Goal: Transaction & Acquisition: Purchase product/service

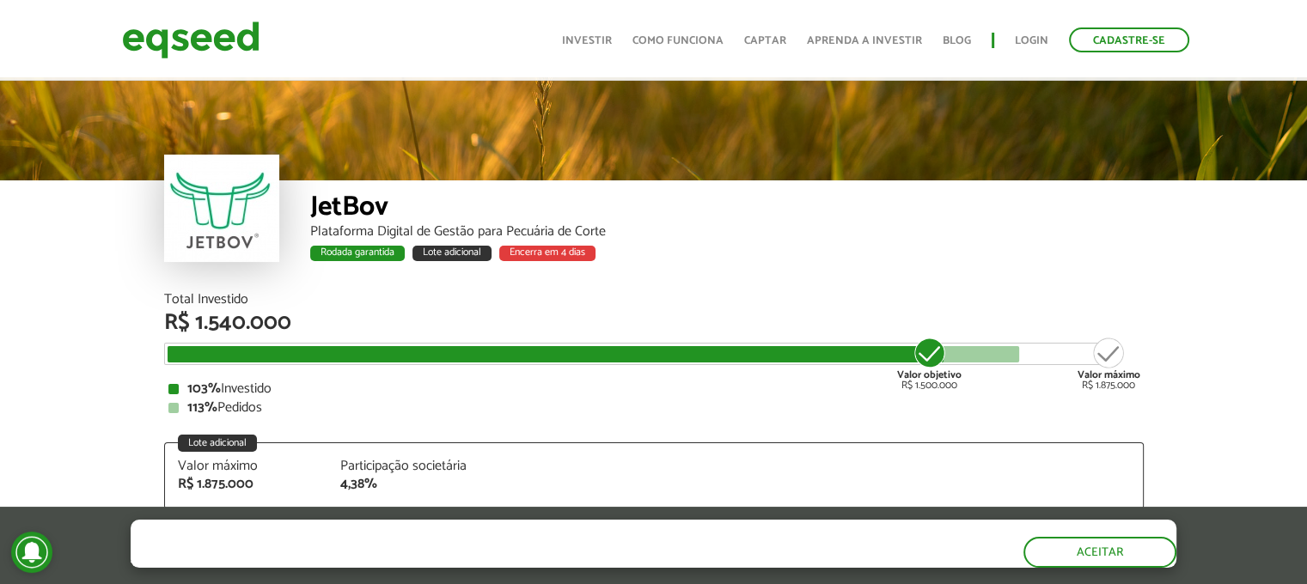
scroll to position [2234, 0]
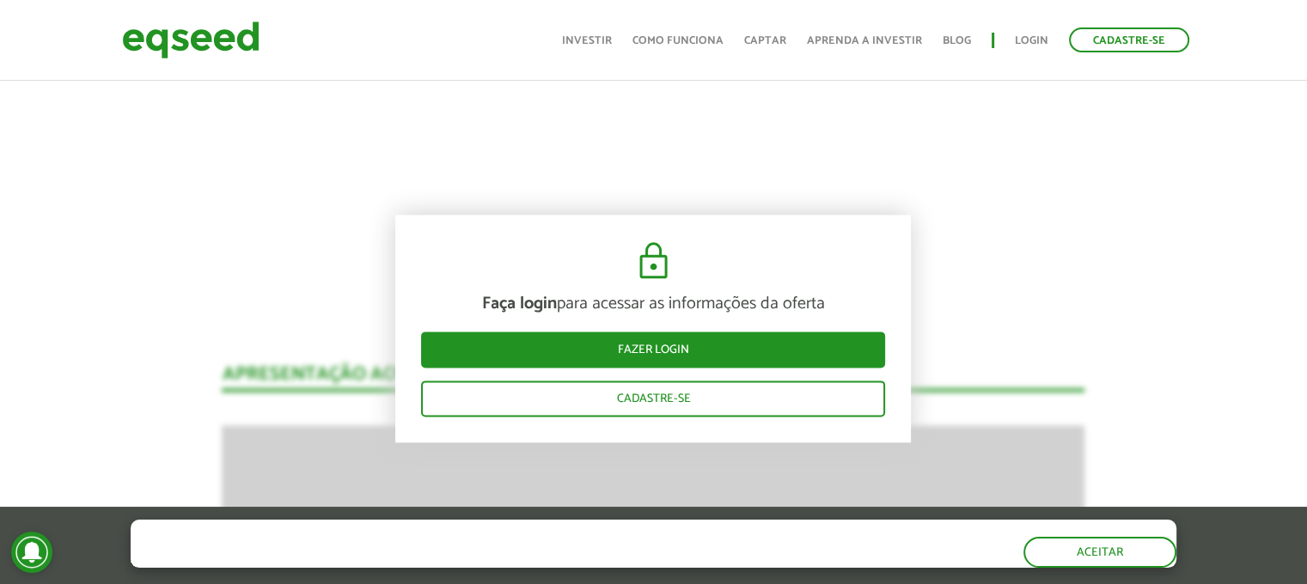
scroll to position [2320, 0]
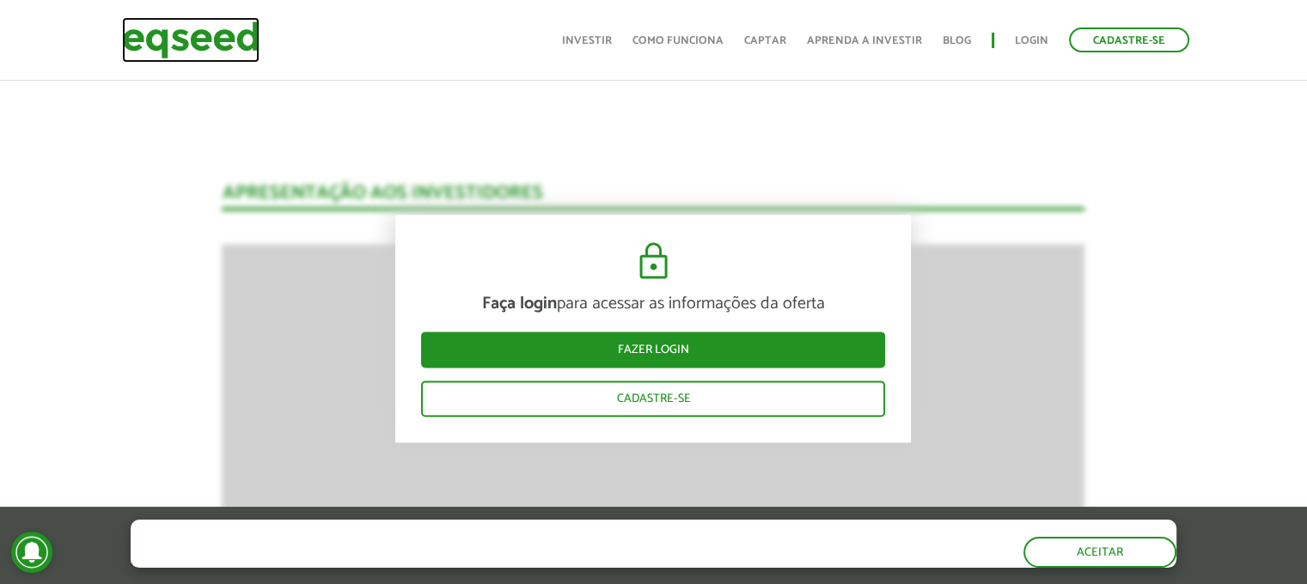
click at [165, 46] on img at bounding box center [191, 40] width 138 height 46
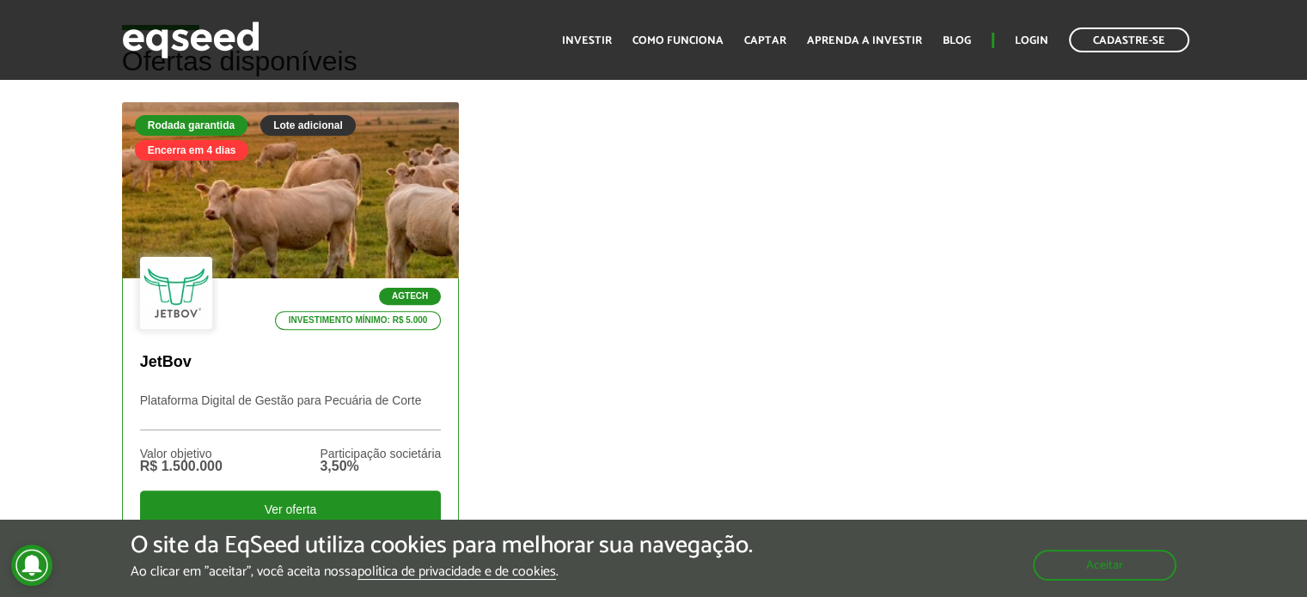
scroll to position [602, 0]
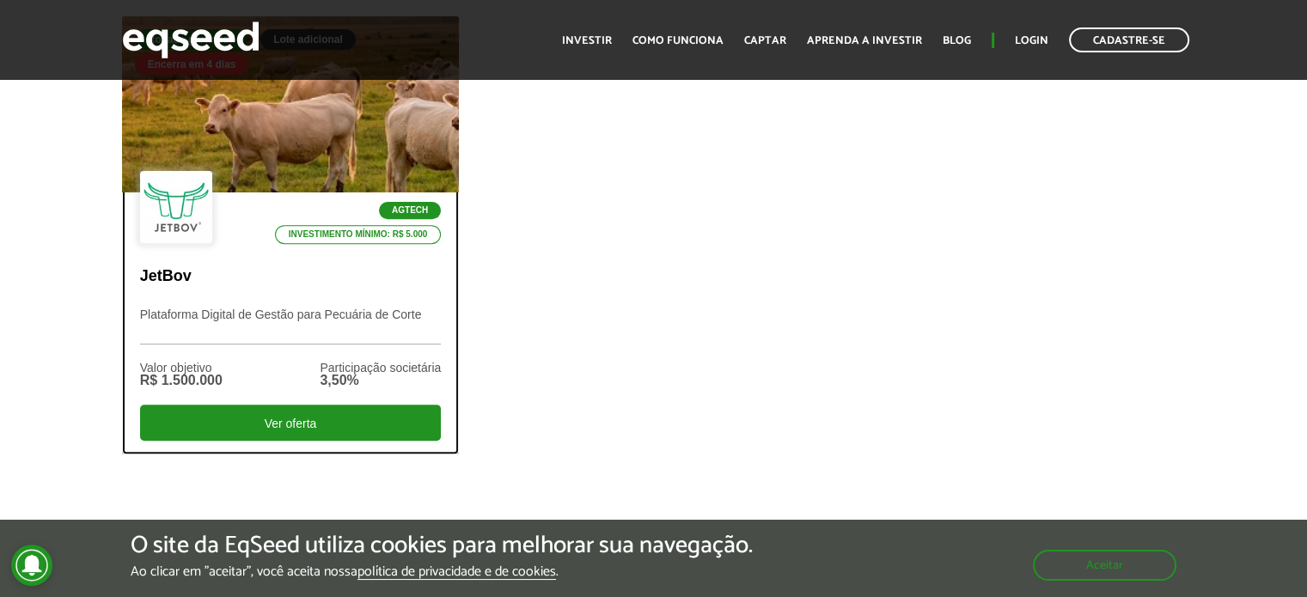
click at [262, 298] on div "Agtech Investimento mínimo: R$ 5.000 JetBov Plataforma Digital de Gestão para P…" at bounding box center [291, 323] width 336 height 260
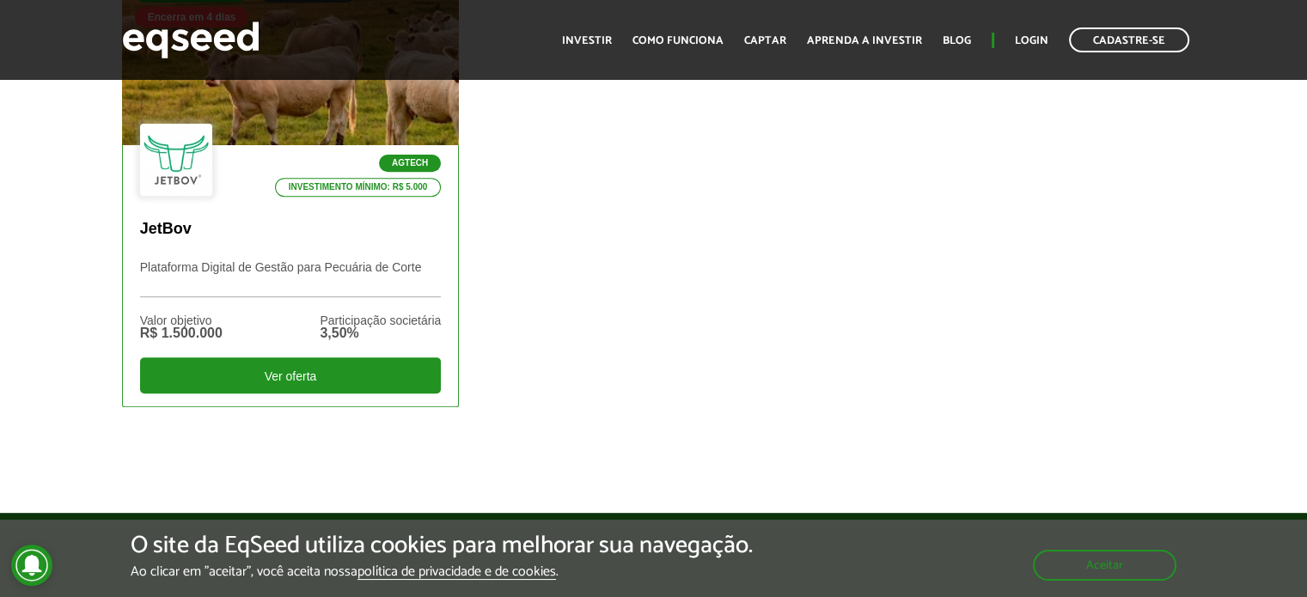
scroll to position [688, 0]
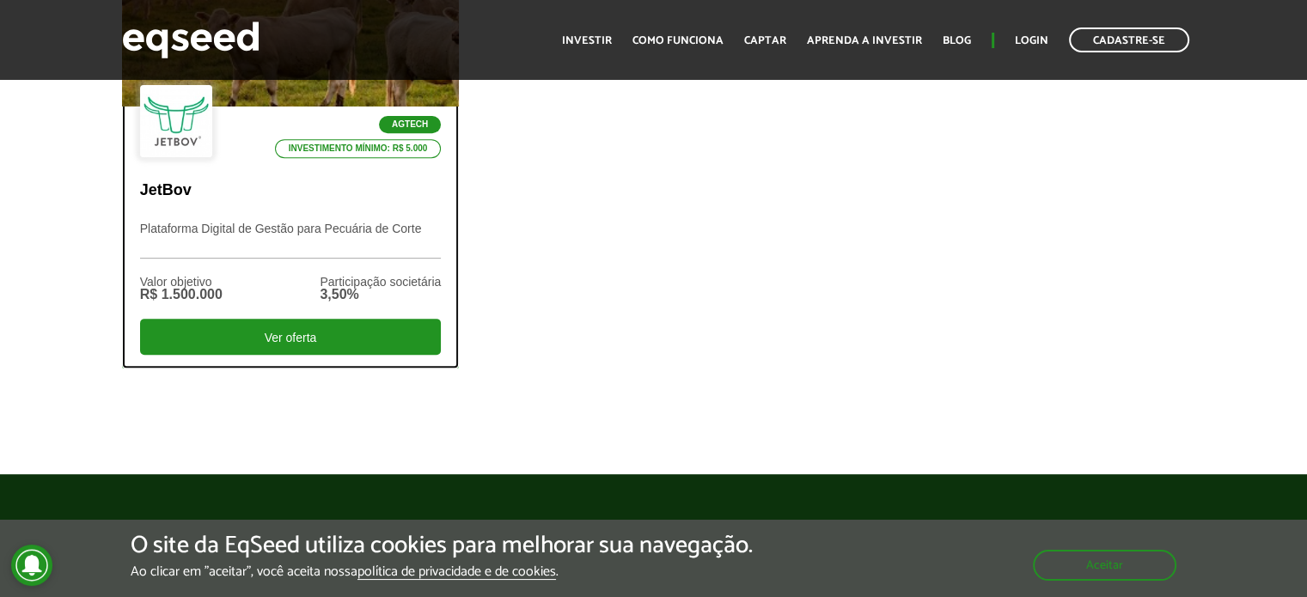
click at [268, 243] on p "Plataforma Digital de Gestão para Pecuária de Corte" at bounding box center [291, 240] width 302 height 37
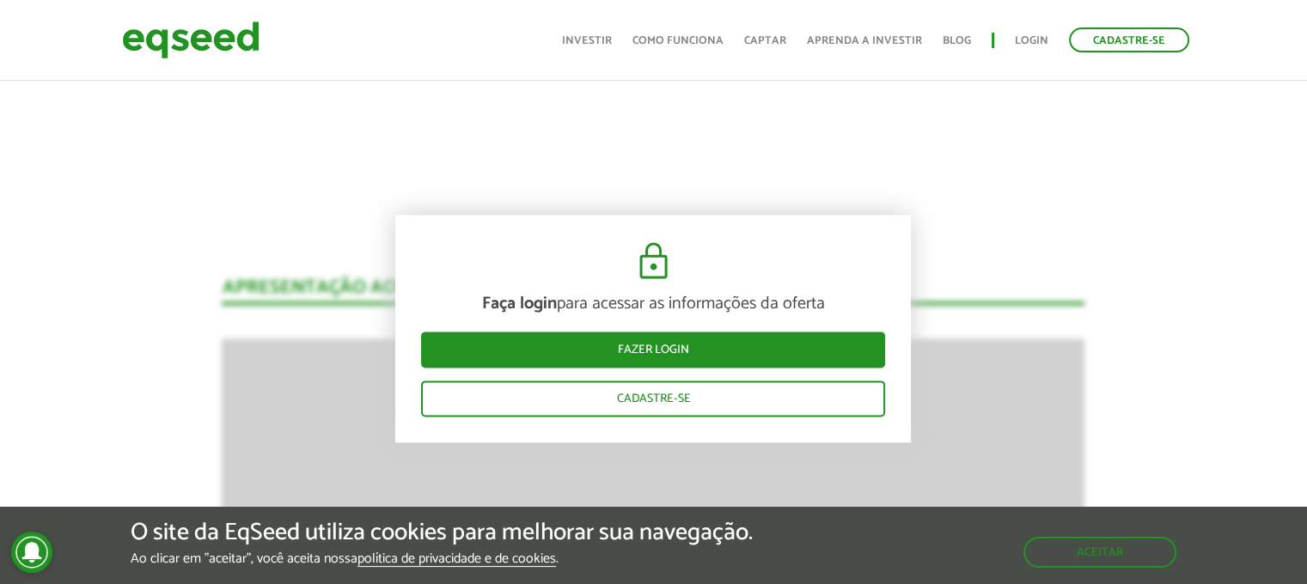
scroll to position [2411, 0]
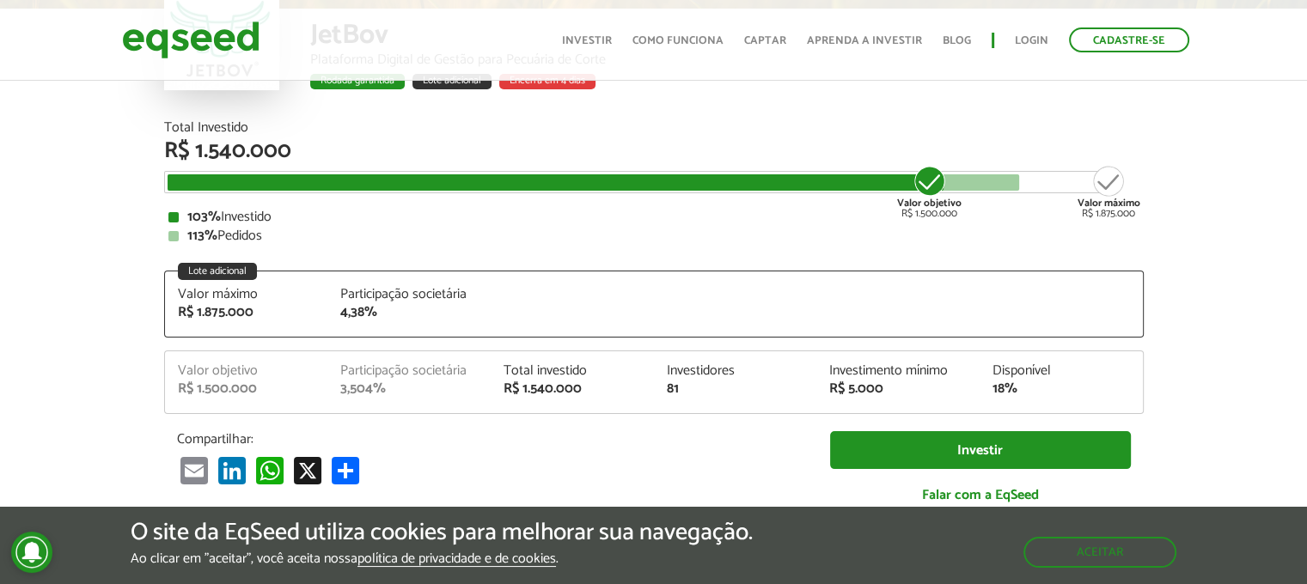
scroll to position [2153, 0]
